Goal: Download file/media

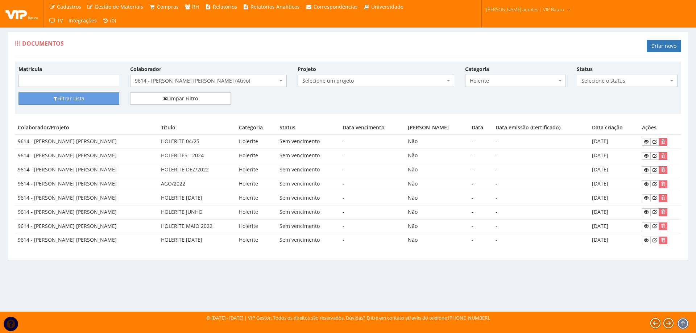
click at [545, 79] on span "Holerite" at bounding box center [513, 80] width 87 height 7
type input "pon"
select select "folha_ponto"
click at [86, 97] on button "Filtrar Lista" at bounding box center [68, 98] width 101 height 12
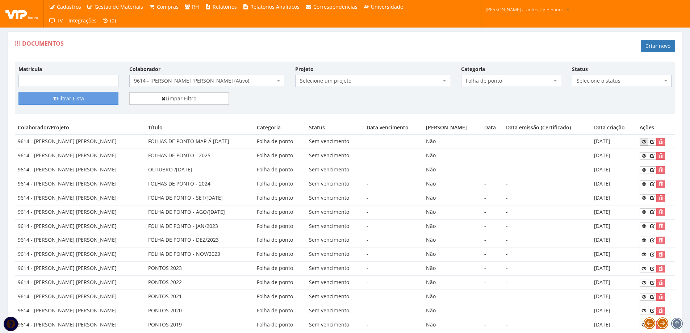
click at [643, 143] on icon at bounding box center [644, 141] width 4 height 5
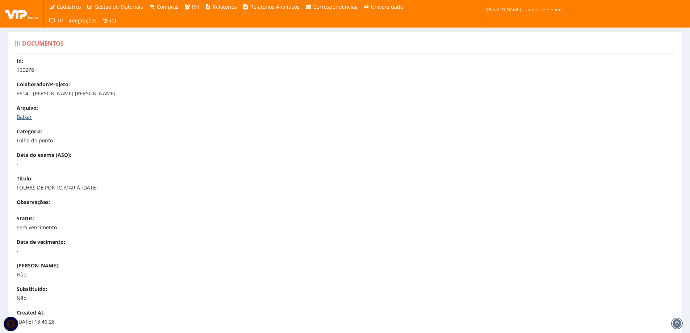
click at [19, 118] on link "Baixar" at bounding box center [24, 116] width 15 height 7
